Goal: Navigation & Orientation: Find specific page/section

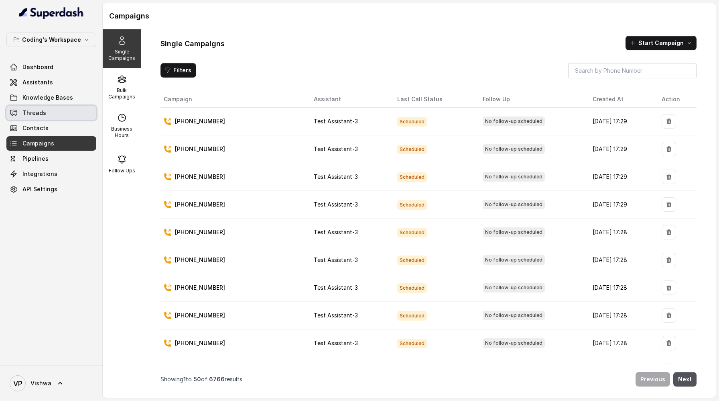
click at [34, 111] on span "Threads" at bounding box center [34, 113] width 24 height 8
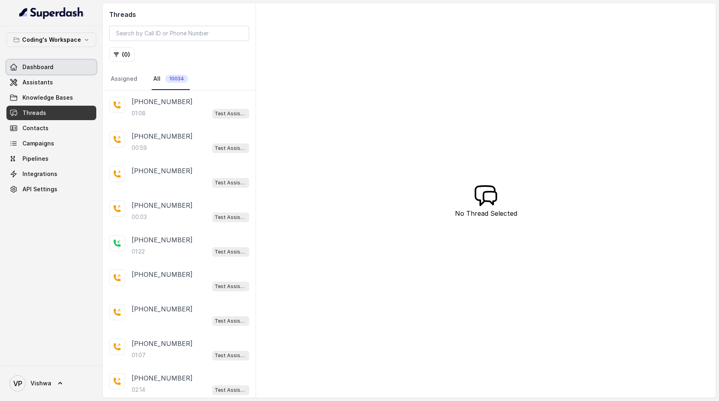
click at [36, 71] on span "Dashboard" at bounding box center [37, 67] width 31 height 8
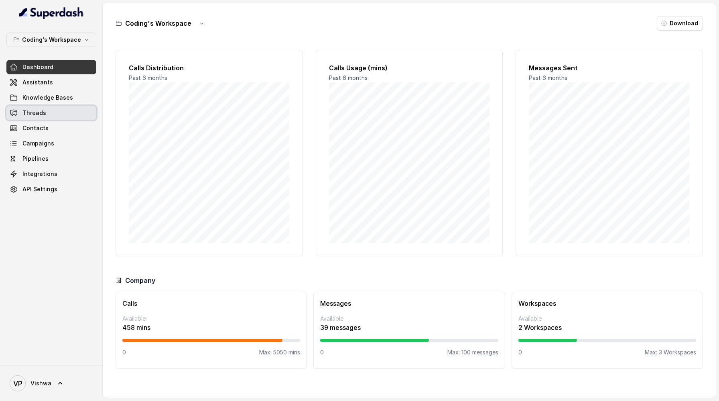
click at [40, 114] on span "Threads" at bounding box center [34, 113] width 24 height 8
